Goal: Task Accomplishment & Management: Use online tool/utility

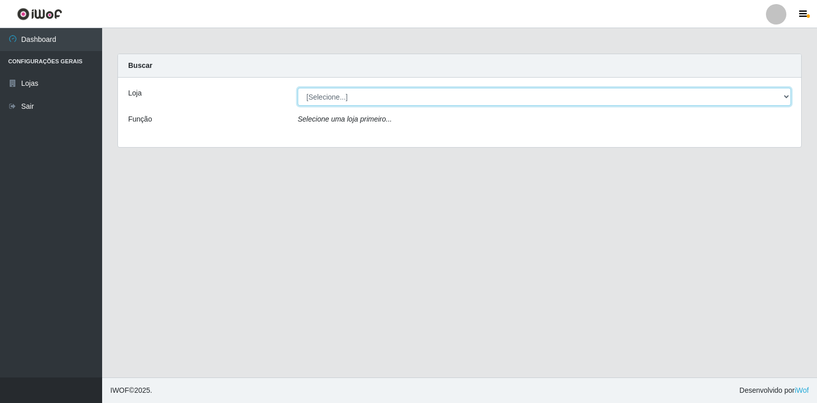
click at [355, 100] on select "[Selecione...] Extrabom - Loja 18 Goiabeiras" at bounding box center [544, 97] width 493 height 18
select select "501"
click at [298, 88] on select "[Selecione...] Extrabom - Loja 18 Goiabeiras" at bounding box center [544, 97] width 493 height 18
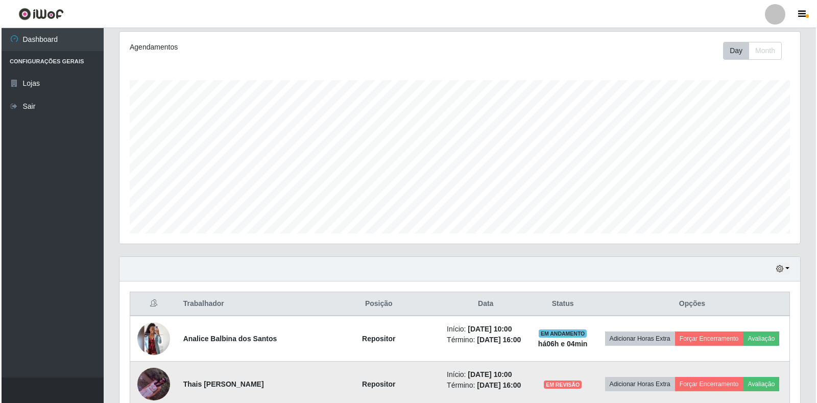
scroll to position [408, 0]
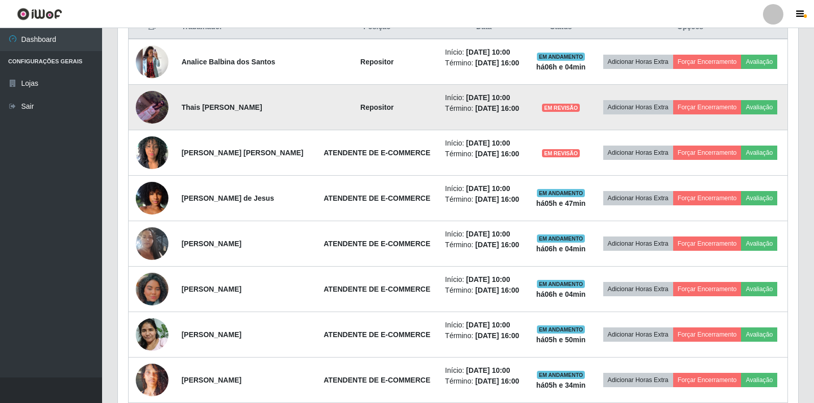
click at [543, 109] on td "EM REVISÃO" at bounding box center [561, 107] width 64 height 45
click at [710, 111] on button "Forçar Encerramento" at bounding box center [707, 107] width 68 height 14
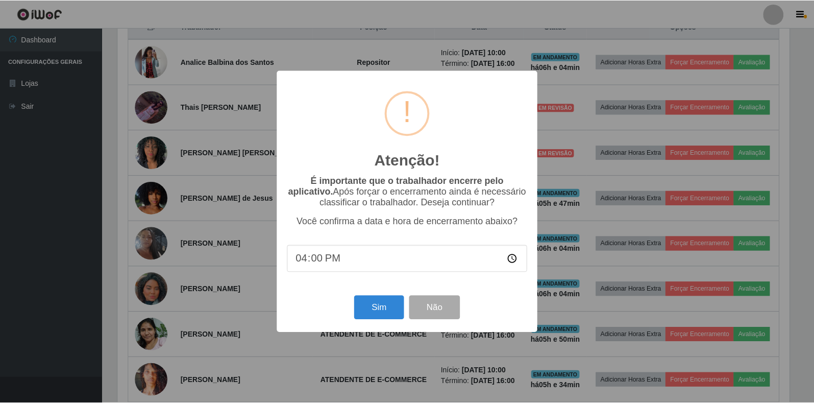
scroll to position [212, 674]
drag, startPoint x: 382, startPoint y: 310, endPoint x: 378, endPoint y: 313, distance: 5.8
click at [378, 313] on button "Sim" at bounding box center [380, 308] width 50 height 24
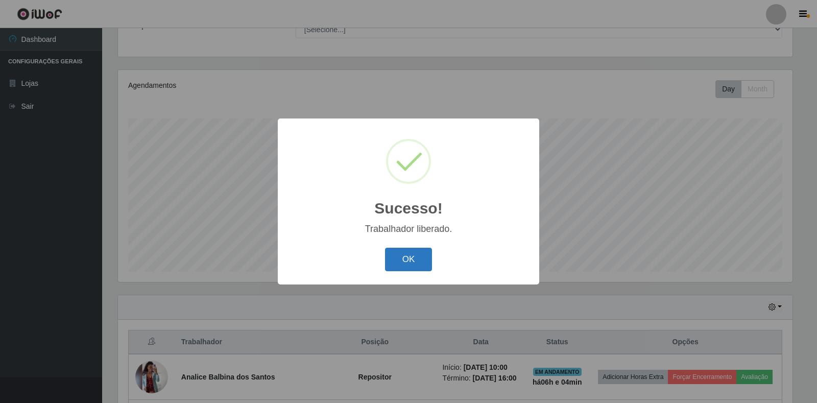
click at [401, 253] on button "OK" at bounding box center [408, 260] width 47 height 24
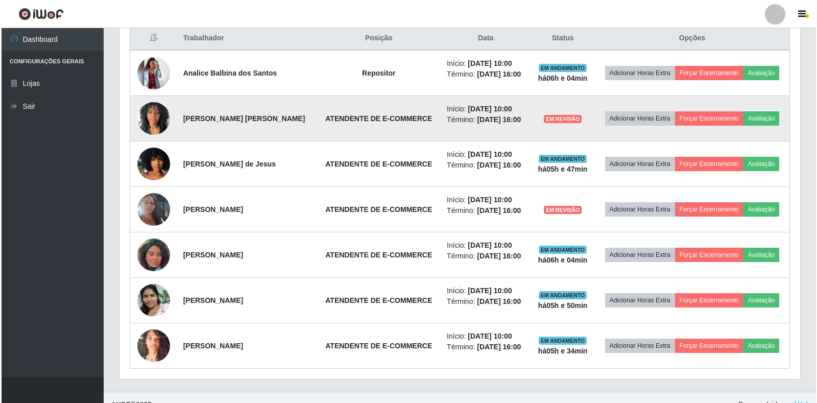
scroll to position [400, 0]
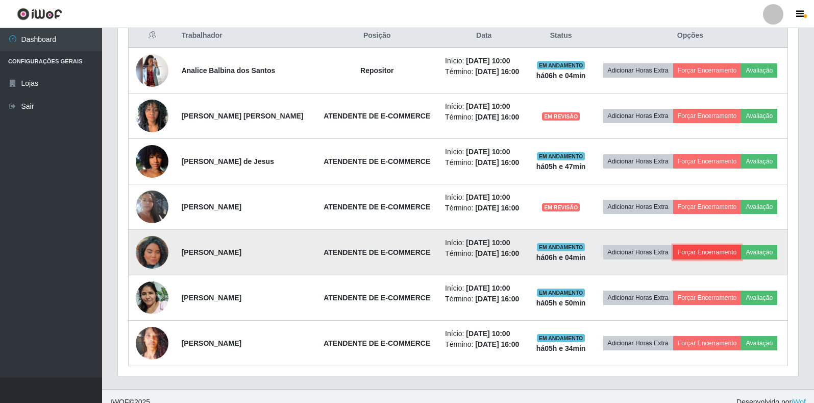
click at [696, 250] on button "Forçar Encerramento" at bounding box center [707, 252] width 68 height 14
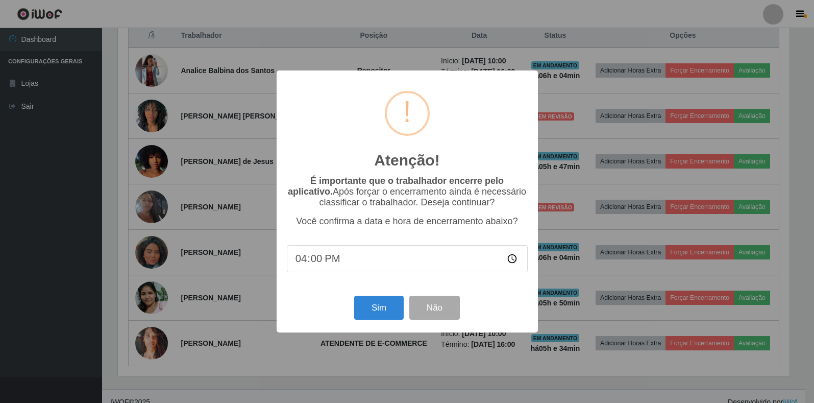
scroll to position [212, 674]
drag, startPoint x: 374, startPoint y: 308, endPoint x: 372, endPoint y: 313, distance: 6.0
click at [372, 313] on button "Sim" at bounding box center [380, 308] width 50 height 24
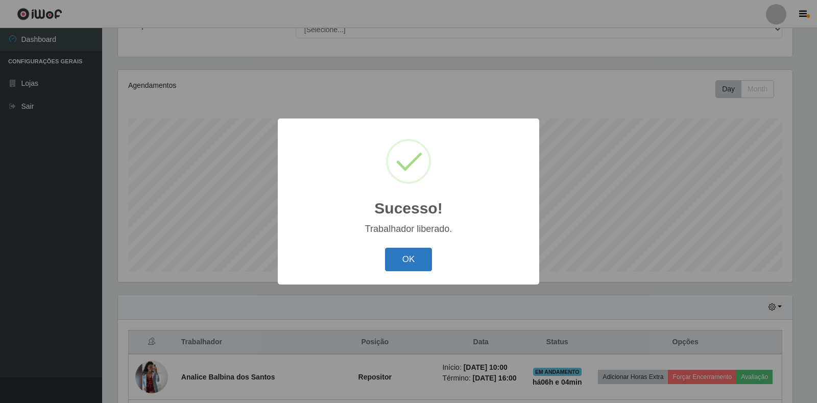
drag, startPoint x: 433, startPoint y: 250, endPoint x: 387, endPoint y: 260, distance: 47.4
drag, startPoint x: 387, startPoint y: 260, endPoint x: 399, endPoint y: 265, distance: 13.5
drag, startPoint x: 399, startPoint y: 265, endPoint x: 388, endPoint y: 265, distance: 10.7
click at [388, 265] on button "OK" at bounding box center [408, 260] width 47 height 24
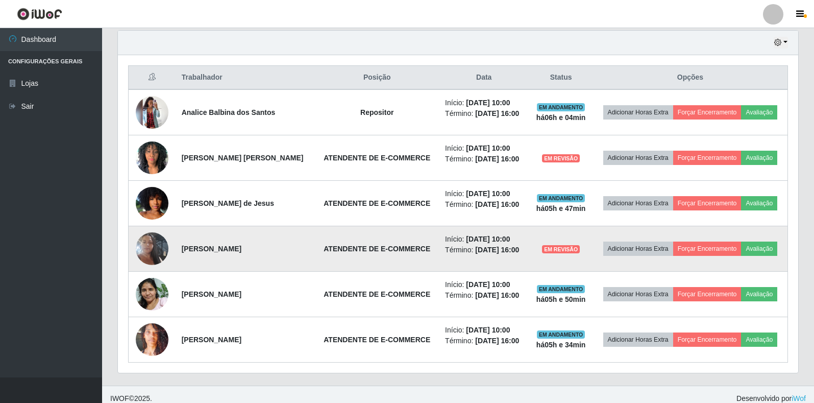
scroll to position [366, 0]
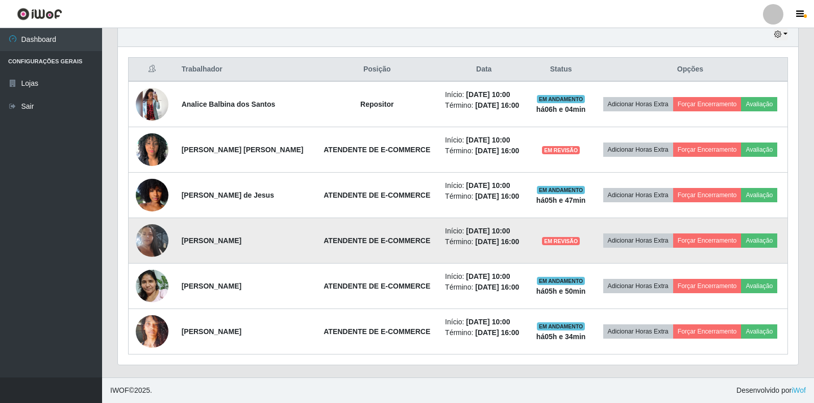
click at [144, 236] on img at bounding box center [152, 240] width 33 height 58
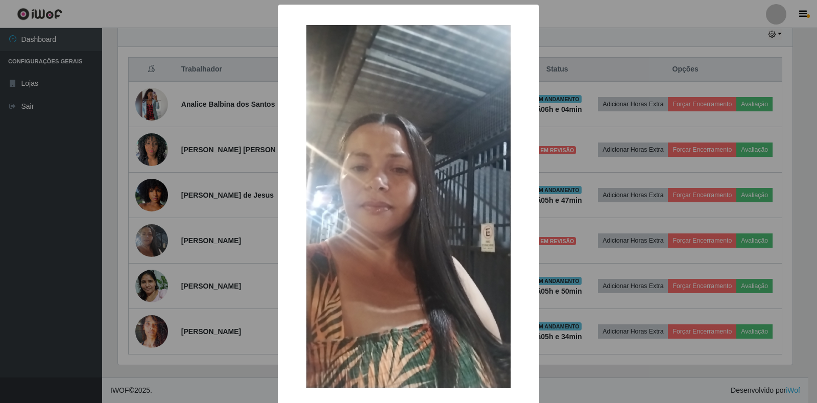
click at [213, 243] on div "× OK Cancel" at bounding box center [408, 201] width 817 height 403
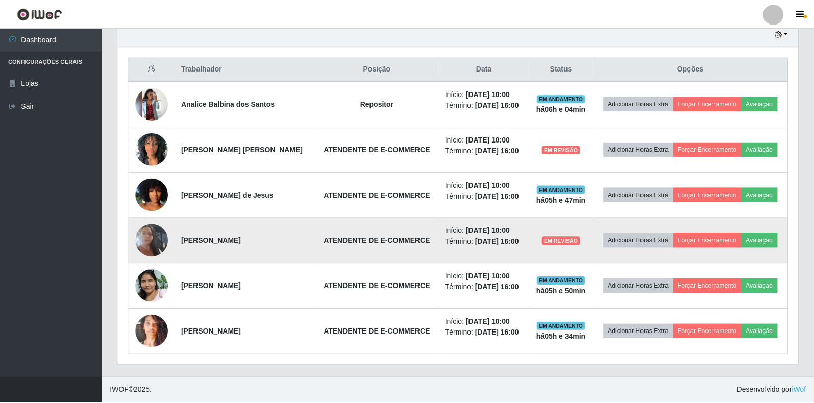
scroll to position [212, 680]
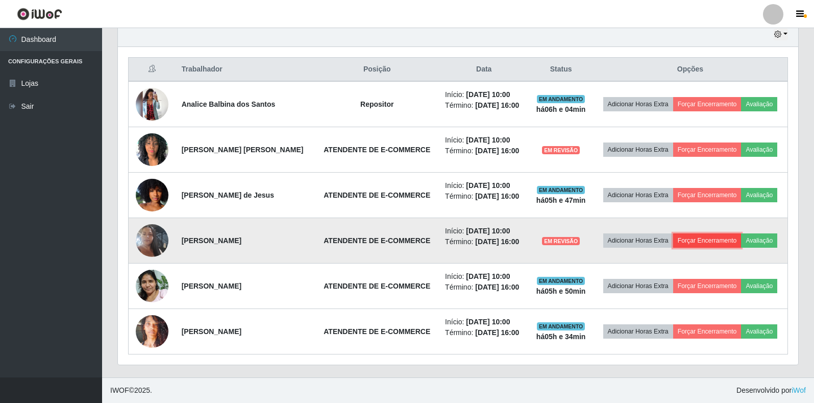
click at [700, 245] on button "Forçar Encerramento" at bounding box center [707, 240] width 68 height 14
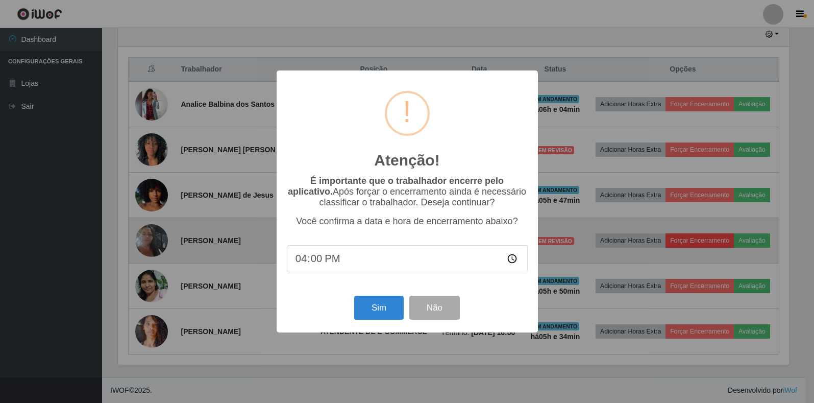
scroll to position [212, 674]
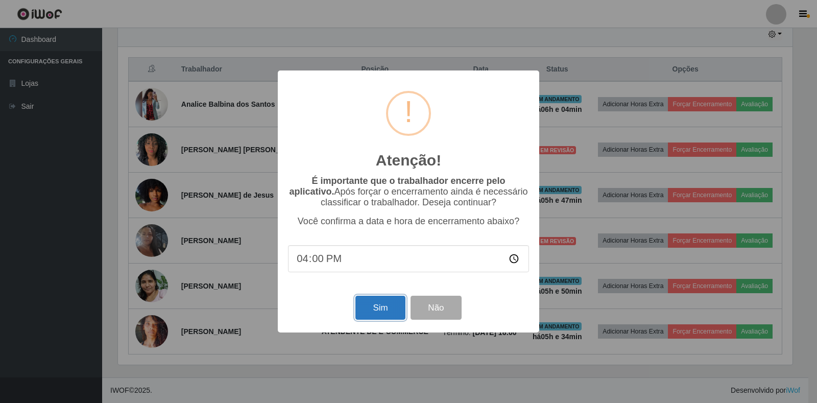
click at [383, 313] on button "Sim" at bounding box center [380, 308] width 50 height 24
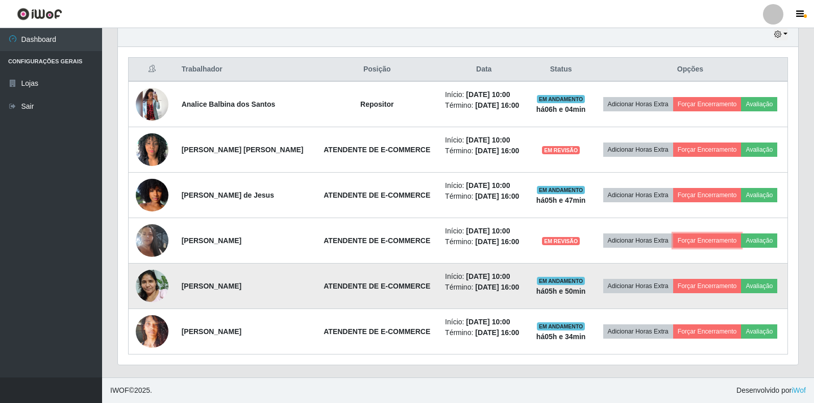
scroll to position [0, 0]
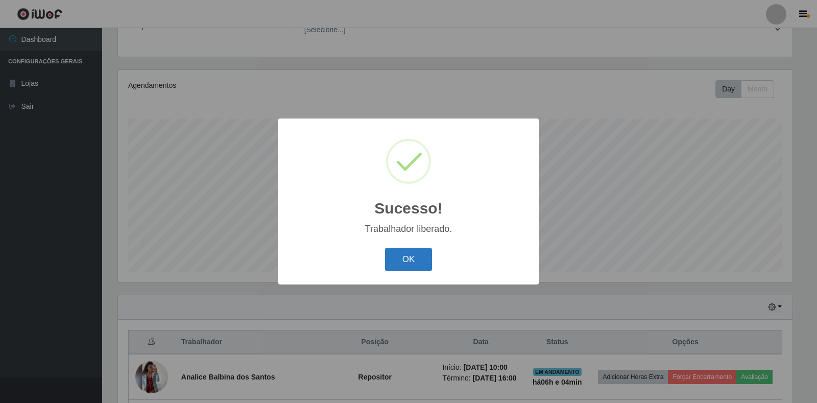
click at [402, 263] on button "OK" at bounding box center [408, 260] width 47 height 24
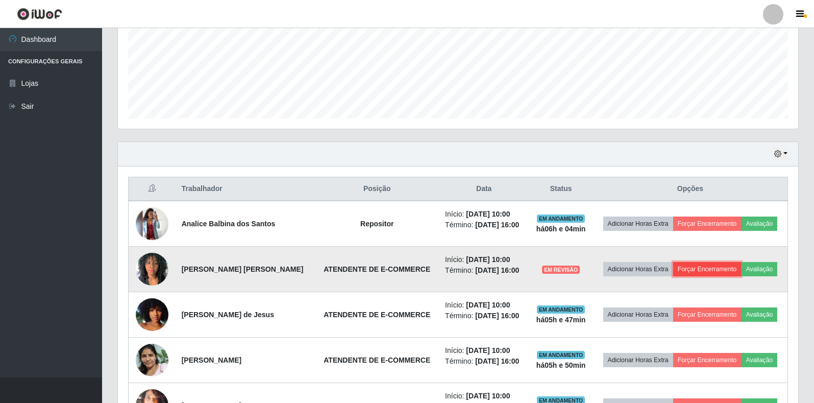
click at [699, 268] on button "Forçar Encerramento" at bounding box center [707, 269] width 68 height 14
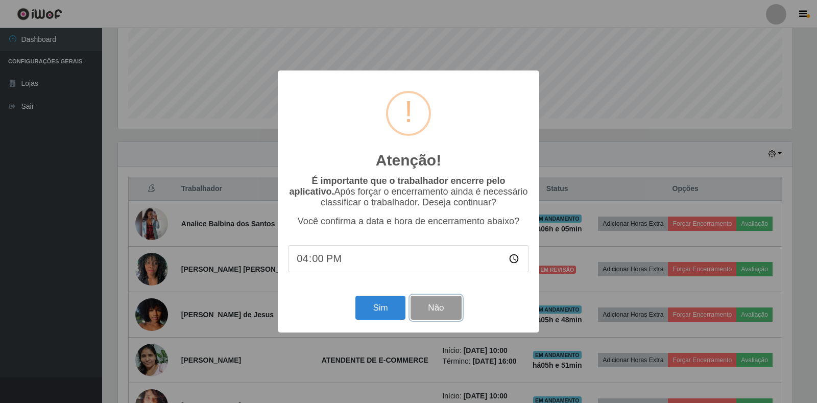
drag, startPoint x: 452, startPoint y: 314, endPoint x: 417, endPoint y: 302, distance: 37.3
click at [417, 302] on button "Não" at bounding box center [435, 308] width 51 height 24
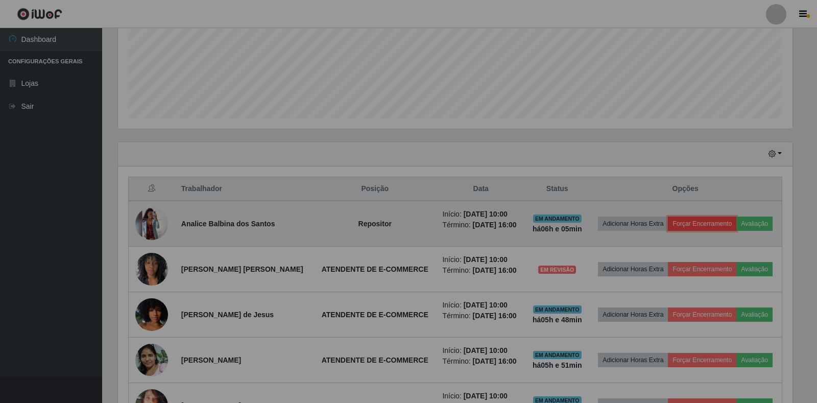
click at [685, 228] on button "Forçar Encerramento" at bounding box center [702, 223] width 68 height 14
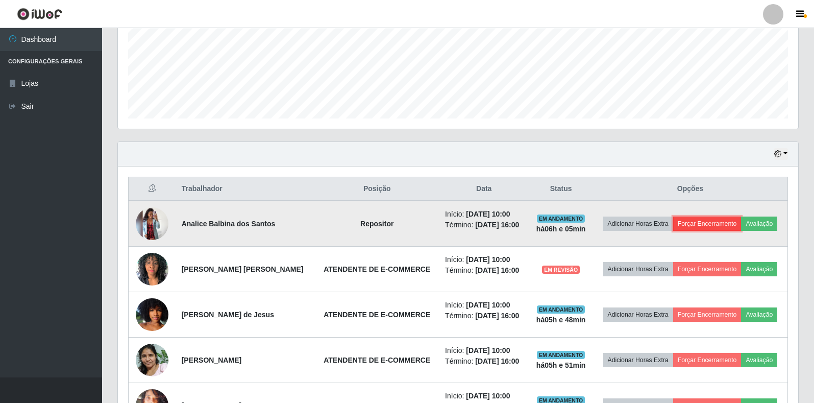
click at [681, 228] on button "Forçar Encerramento" at bounding box center [707, 223] width 68 height 14
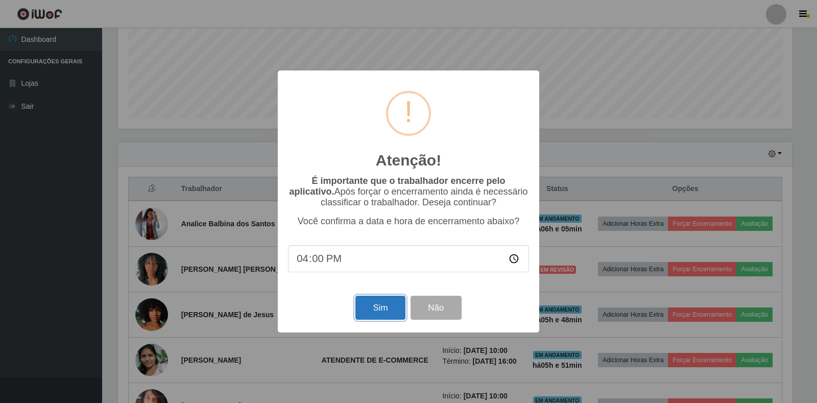
click at [377, 311] on button "Sim" at bounding box center [380, 308] width 50 height 24
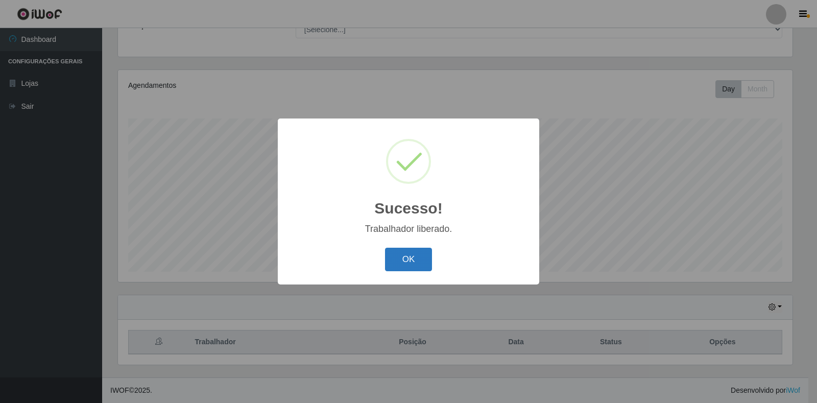
click at [398, 260] on button "OK" at bounding box center [408, 260] width 47 height 24
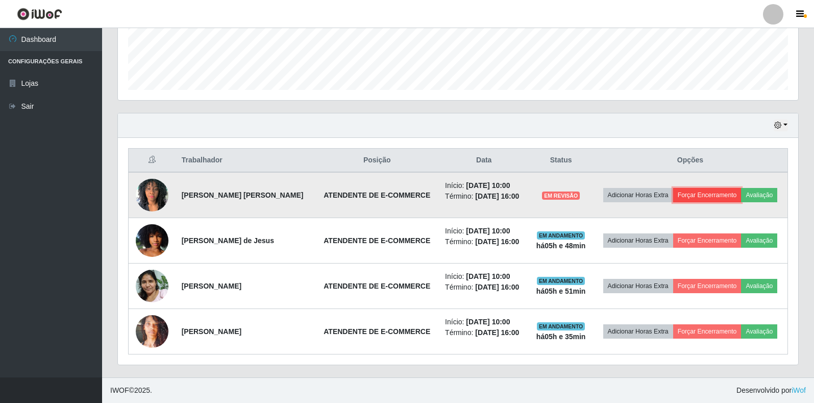
click at [718, 198] on button "Forçar Encerramento" at bounding box center [707, 195] width 68 height 14
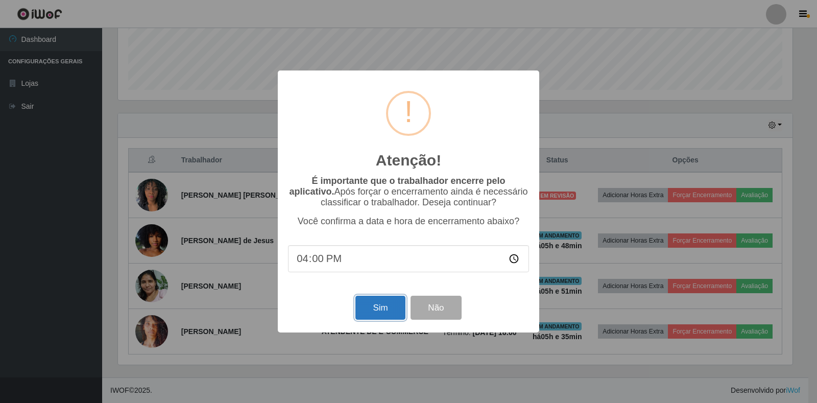
click at [367, 308] on button "Sim" at bounding box center [380, 308] width 50 height 24
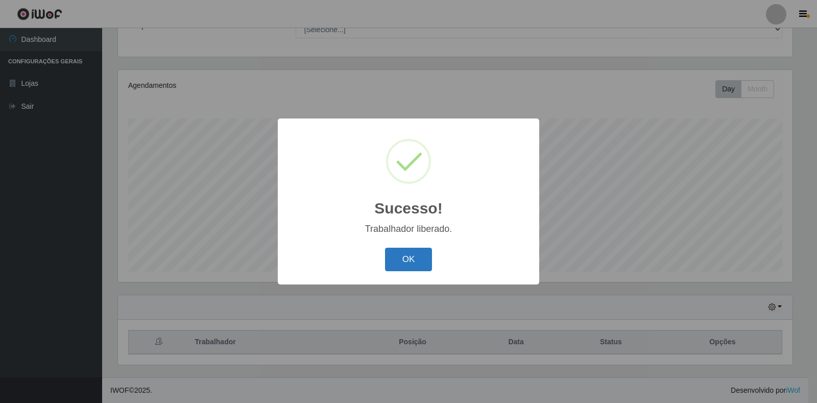
click at [405, 261] on button "OK" at bounding box center [408, 260] width 47 height 24
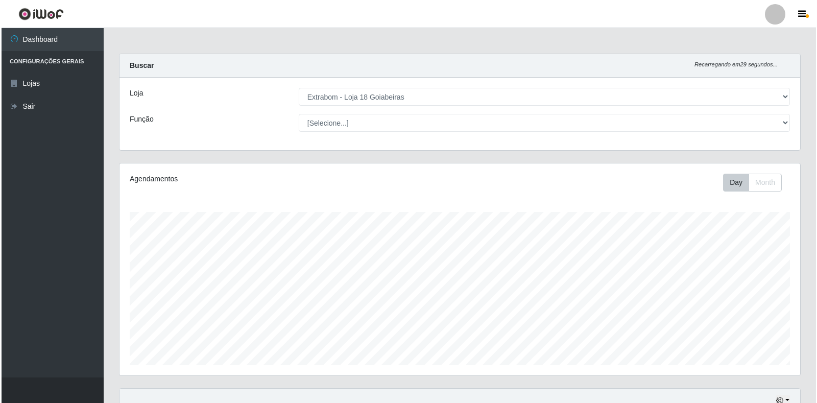
scroll to position [230, 0]
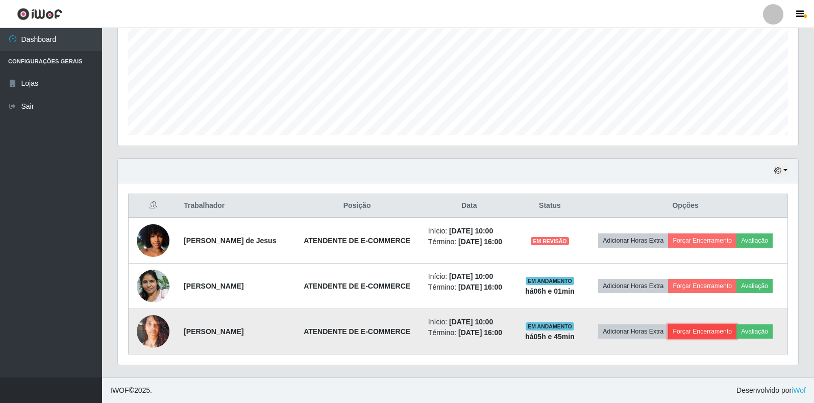
click at [726, 328] on button "Forçar Encerramento" at bounding box center [702, 331] width 68 height 14
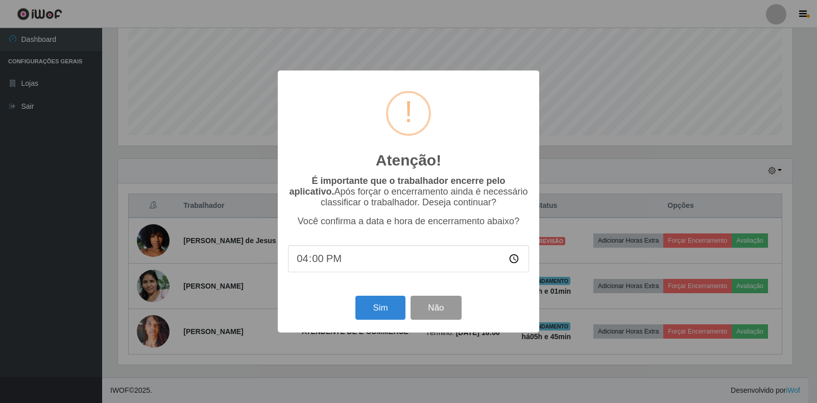
scroll to position [212, 674]
click at [393, 311] on button "Sim" at bounding box center [380, 308] width 50 height 24
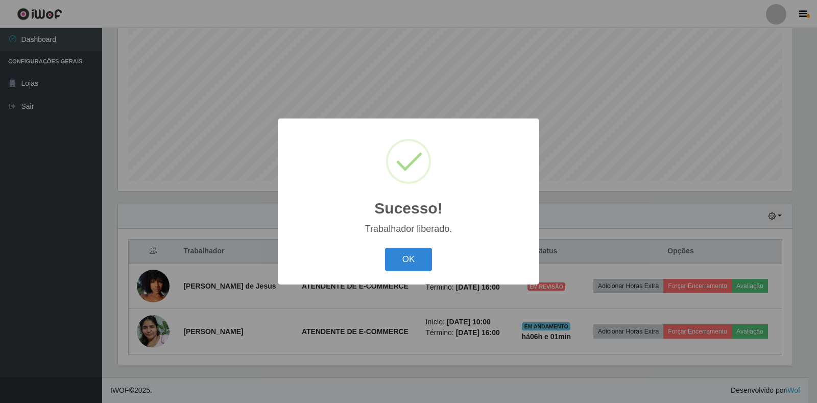
drag, startPoint x: 380, startPoint y: 308, endPoint x: 381, endPoint y: 315, distance: 7.2
click at [381, 315] on div "Sucesso! × Trabalhador liberado. OK Cancel" at bounding box center [408, 201] width 817 height 403
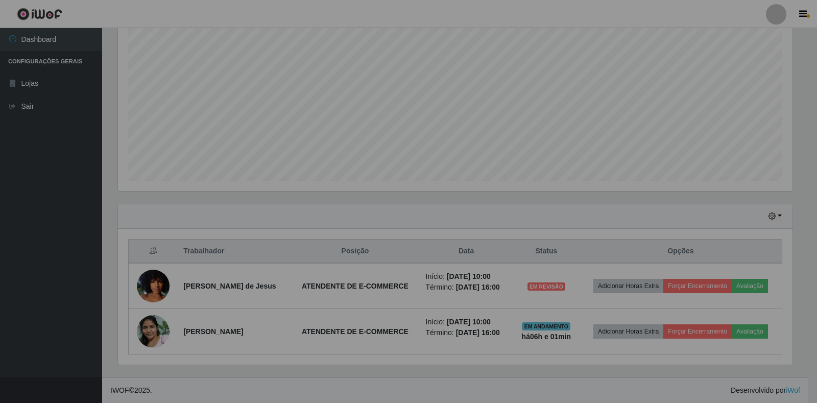
drag, startPoint x: 381, startPoint y: 315, endPoint x: 369, endPoint y: 309, distance: 13.2
click at [383, 313] on div "Sucesso! × Trabalhador liberado. OK Cancel" at bounding box center [408, 201] width 817 height 403
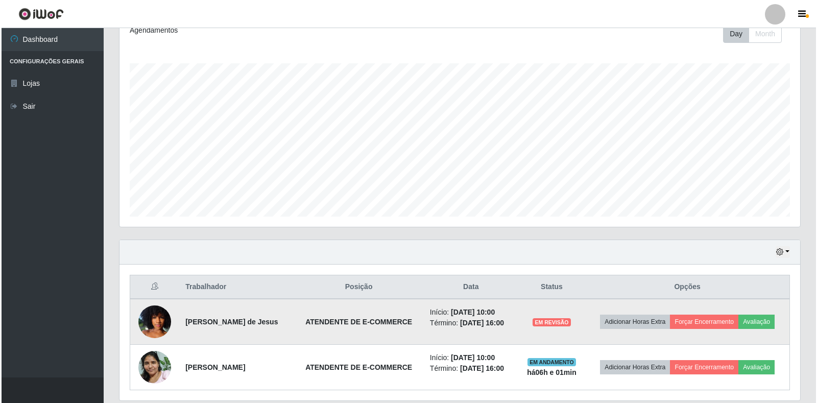
scroll to position [184, 0]
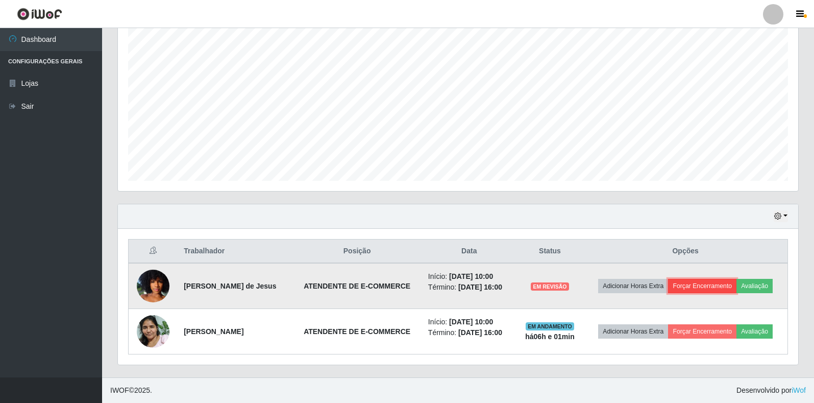
drag, startPoint x: 692, startPoint y: 282, endPoint x: 709, endPoint y: 290, distance: 19.6
click at [709, 290] on button "Forçar Encerramento" at bounding box center [702, 286] width 68 height 14
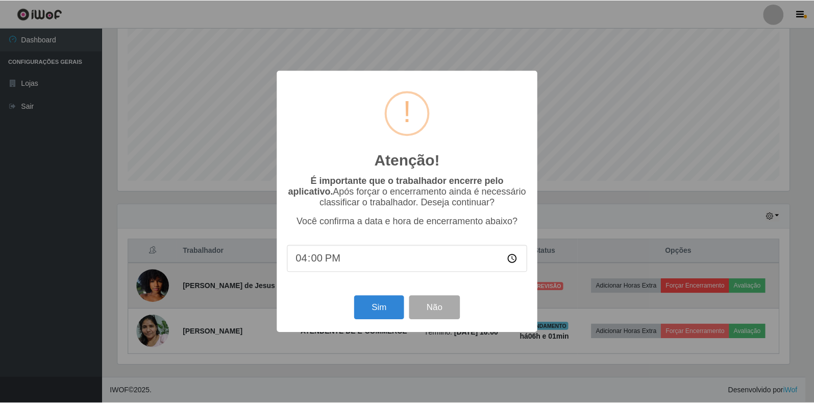
scroll to position [212, 674]
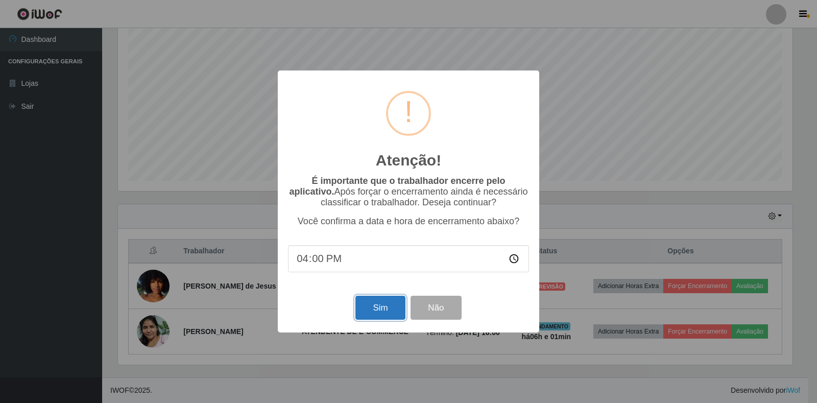
click at [389, 314] on button "Sim" at bounding box center [380, 308] width 50 height 24
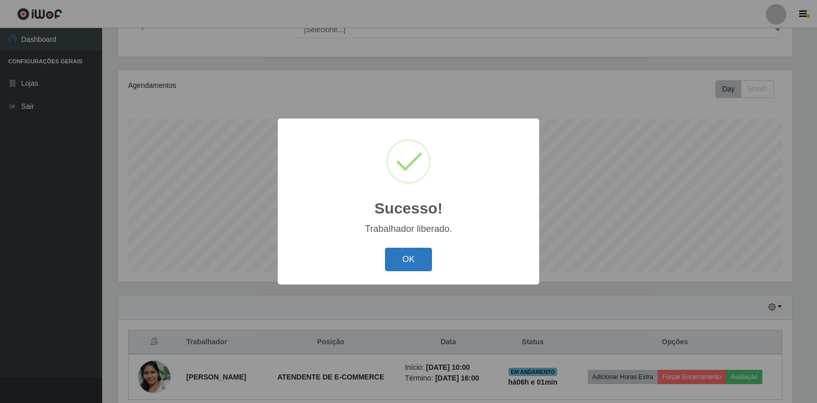
click at [402, 258] on button "OK" at bounding box center [408, 260] width 47 height 24
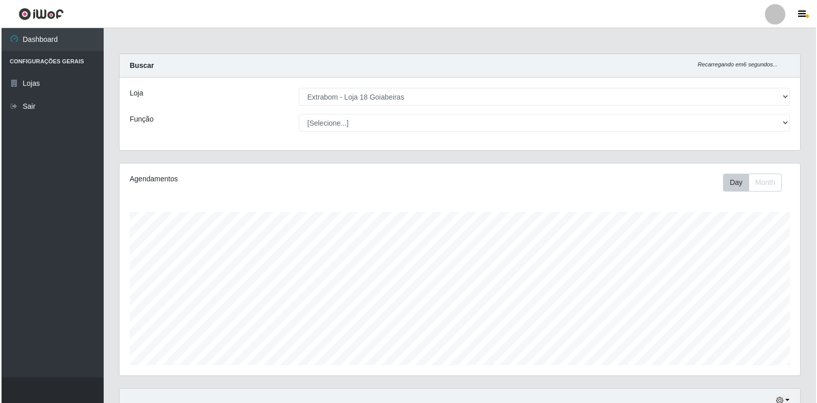
scroll to position [139, 0]
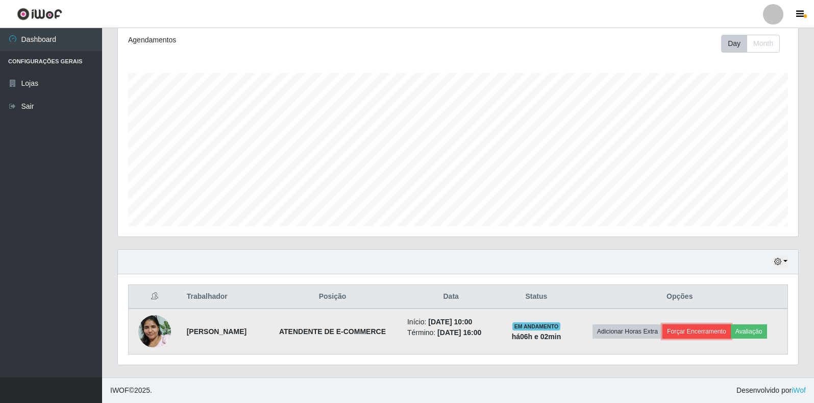
click at [689, 330] on button "Forçar Encerramento" at bounding box center [696, 331] width 68 height 14
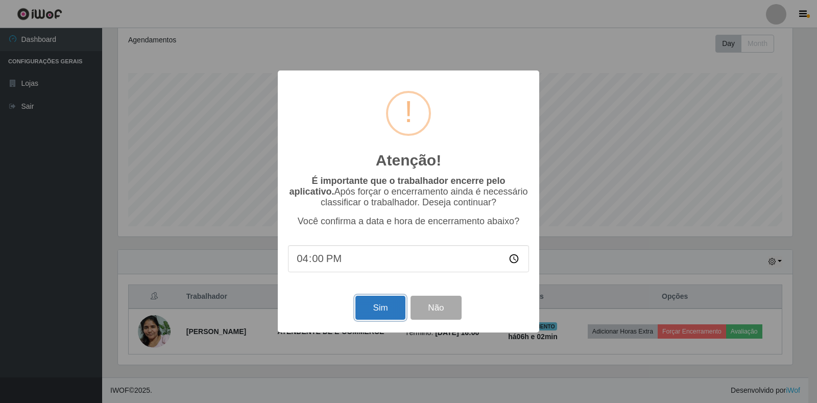
click at [390, 309] on button "Sim" at bounding box center [380, 308] width 50 height 24
click at [390, 309] on div "Atenção! × É importante que o trabalhador encerre pelo aplicativo. Após forçar …" at bounding box center [408, 201] width 817 height 403
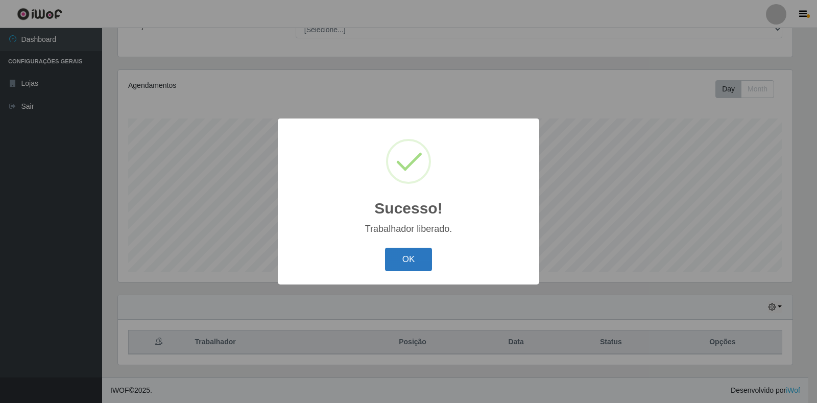
click at [419, 263] on button "OK" at bounding box center [408, 260] width 47 height 24
click at [419, 263] on div "Sucesso! × Trabalhador liberado. OK Cancel" at bounding box center [408, 201] width 817 height 403
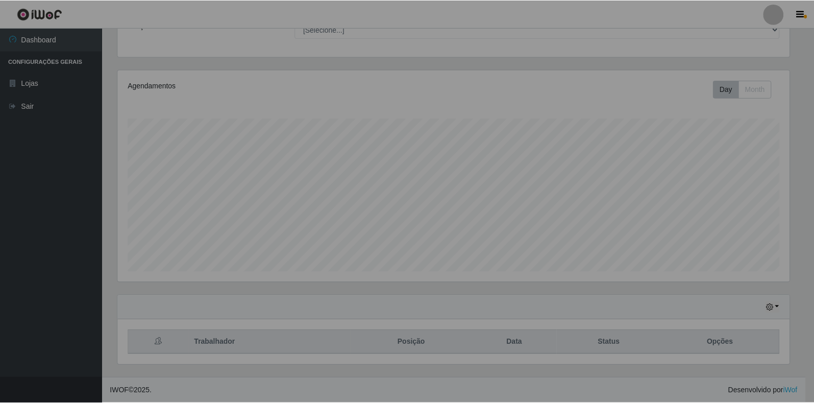
scroll to position [212, 680]
